Goal: Information Seeking & Learning: Learn about a topic

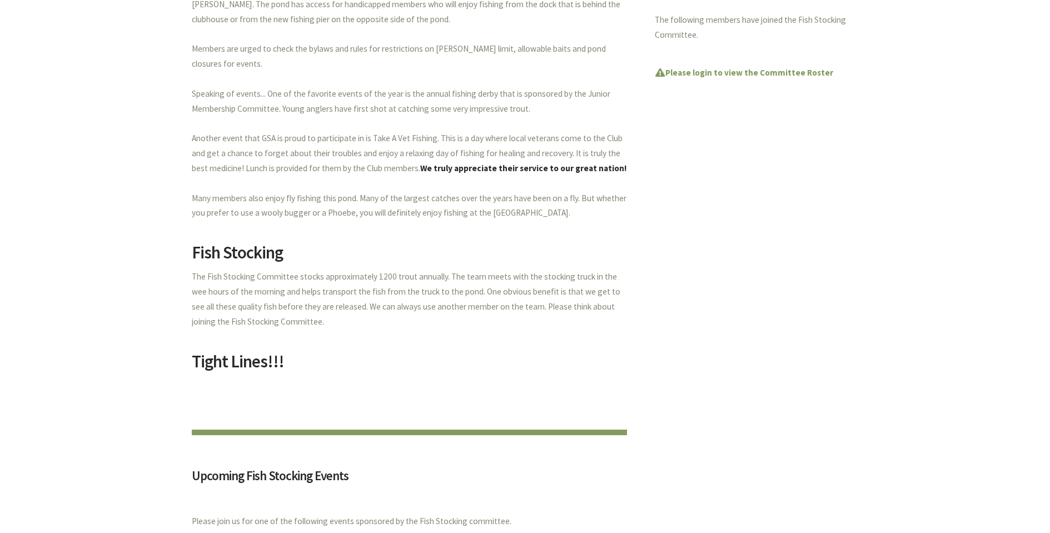
scroll to position [683, 0]
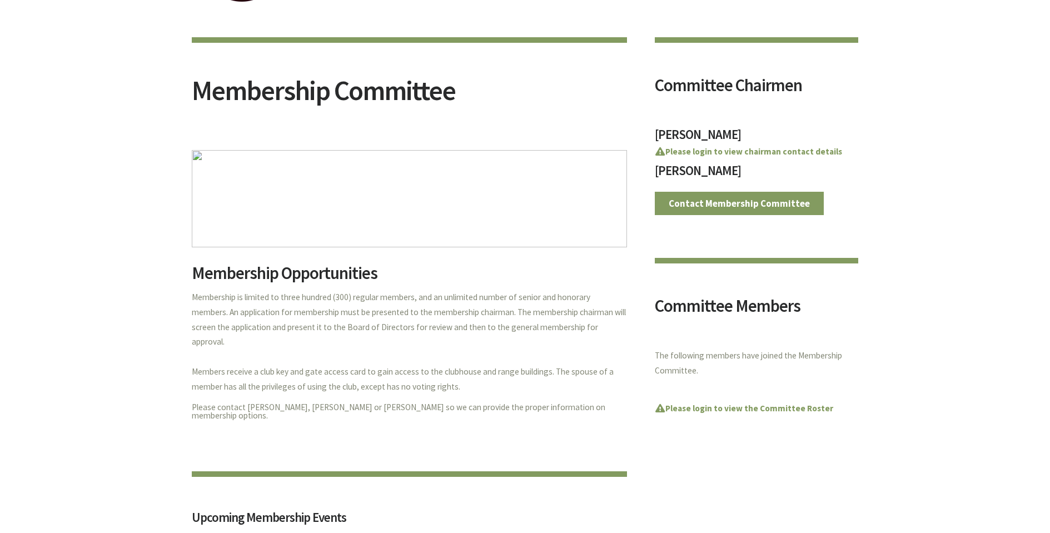
scroll to position [22, 0]
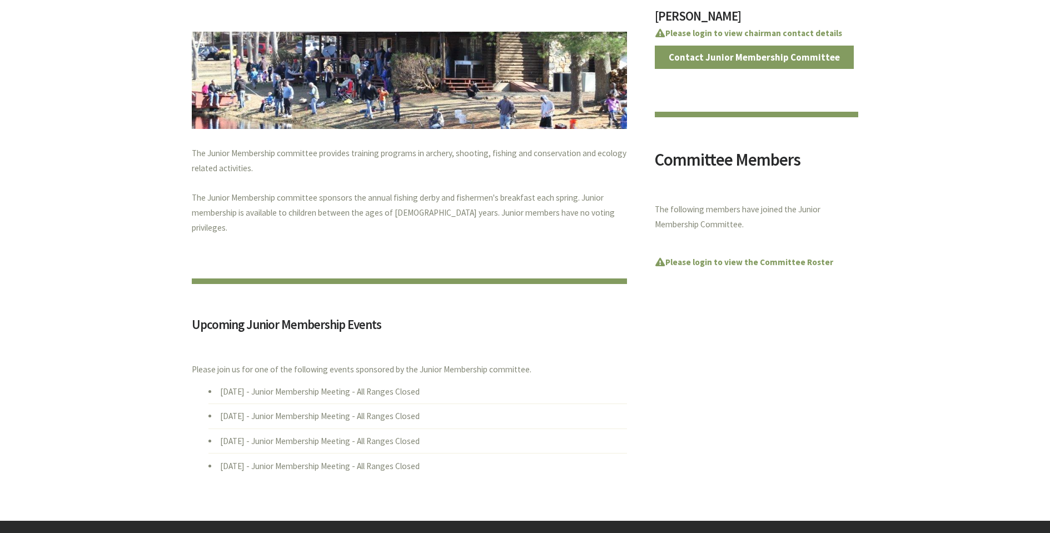
scroll to position [189, 0]
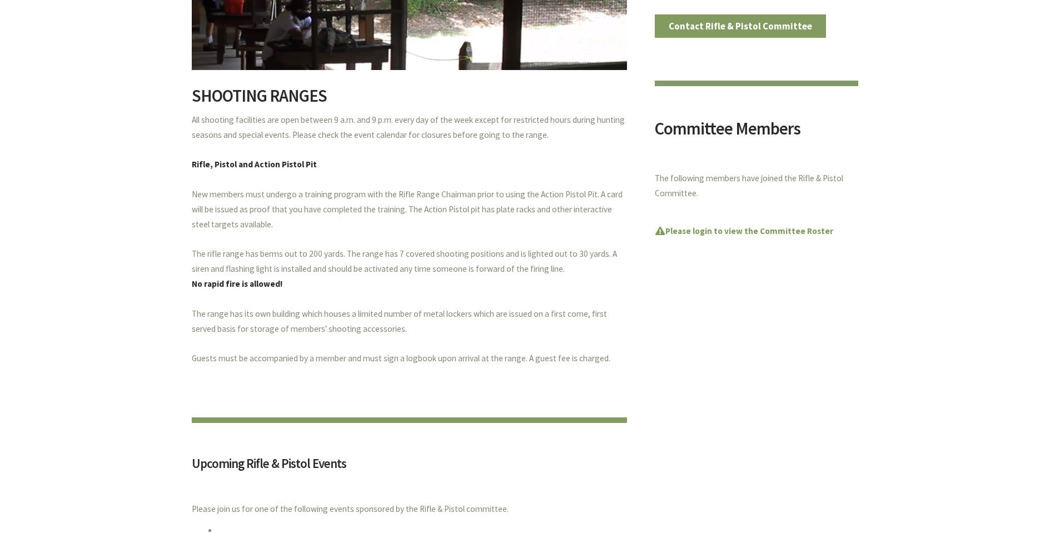
scroll to position [41, 0]
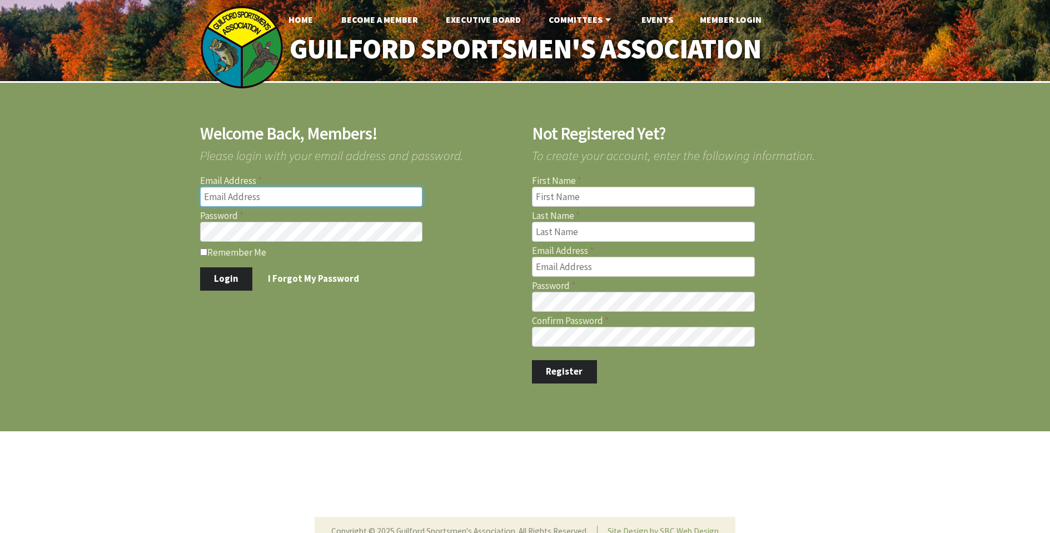
click at [327, 197] on input "Email Address" at bounding box center [311, 197] width 223 height 20
click at [379, 17] on link "Become A Member" at bounding box center [380, 19] width 95 height 22
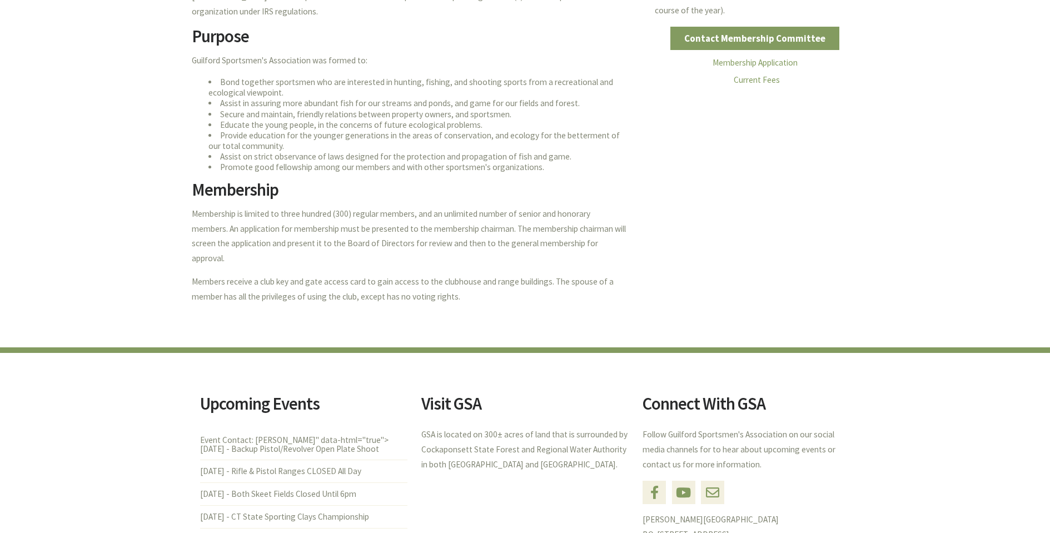
scroll to position [437, 0]
